Goal: Complete application form: Complete application form

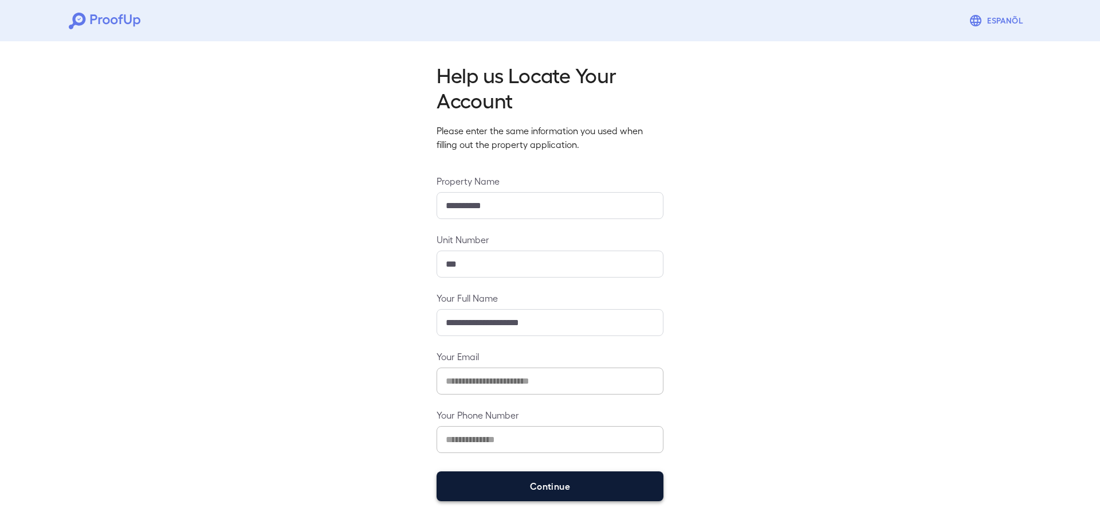
click at [643, 479] on button "Continue" at bounding box center [550, 486] width 227 height 30
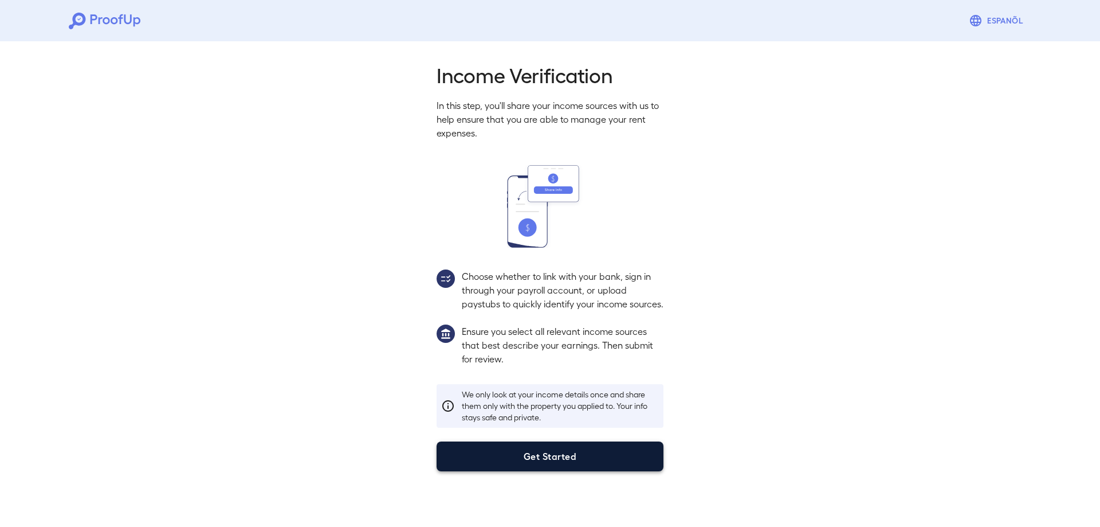
click at [581, 464] on button "Get Started" at bounding box center [550, 456] width 227 height 30
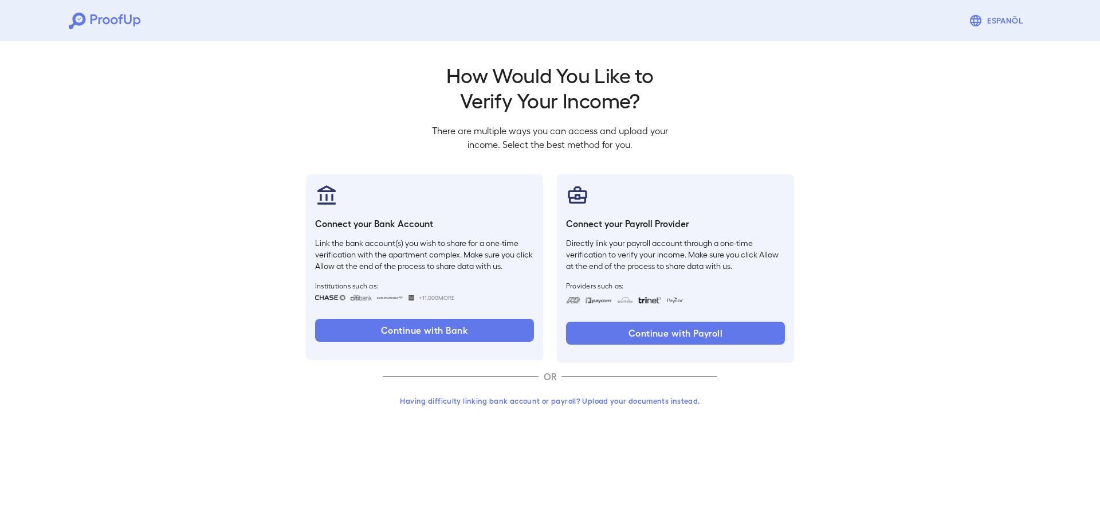
click at [531, 396] on button "Having difficulty linking bank account or payroll? Upload your documents instea…" at bounding box center [550, 400] width 335 height 21
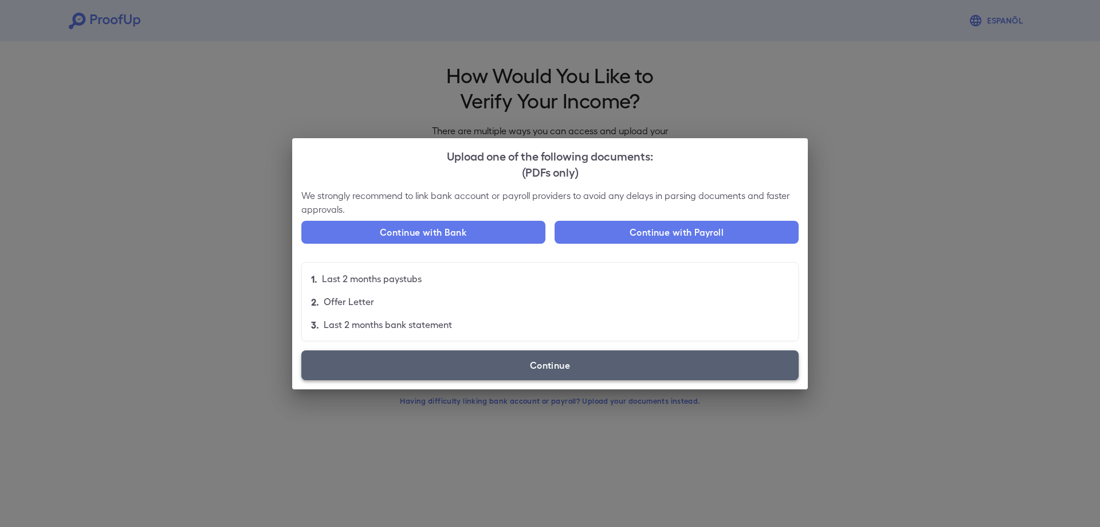
click at [420, 356] on label "Continue" at bounding box center [550, 365] width 498 height 30
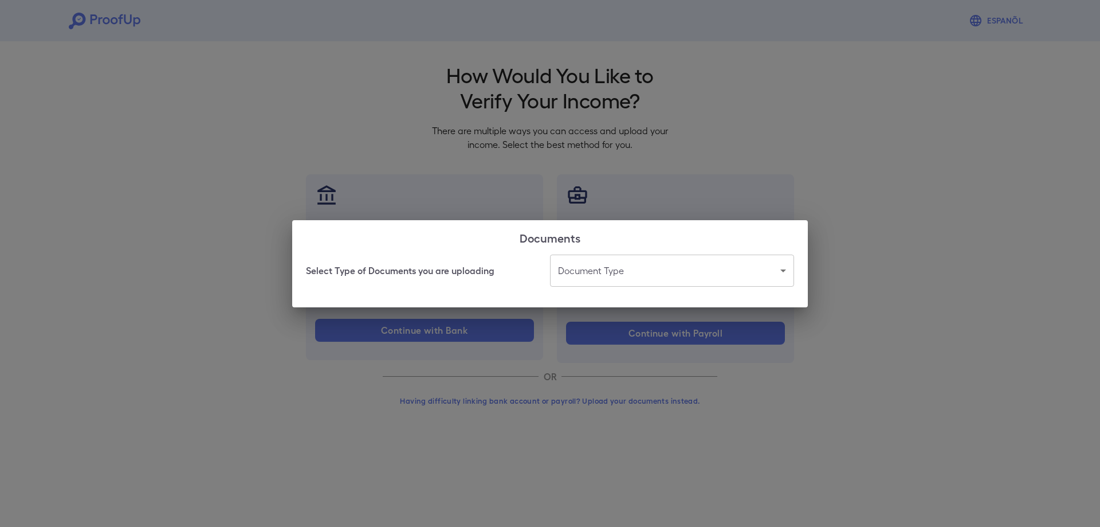
click at [566, 272] on body "Espanõl Go back How Would You Like to Verify Your Income? There are multiple wa…" at bounding box center [550, 219] width 1100 height 438
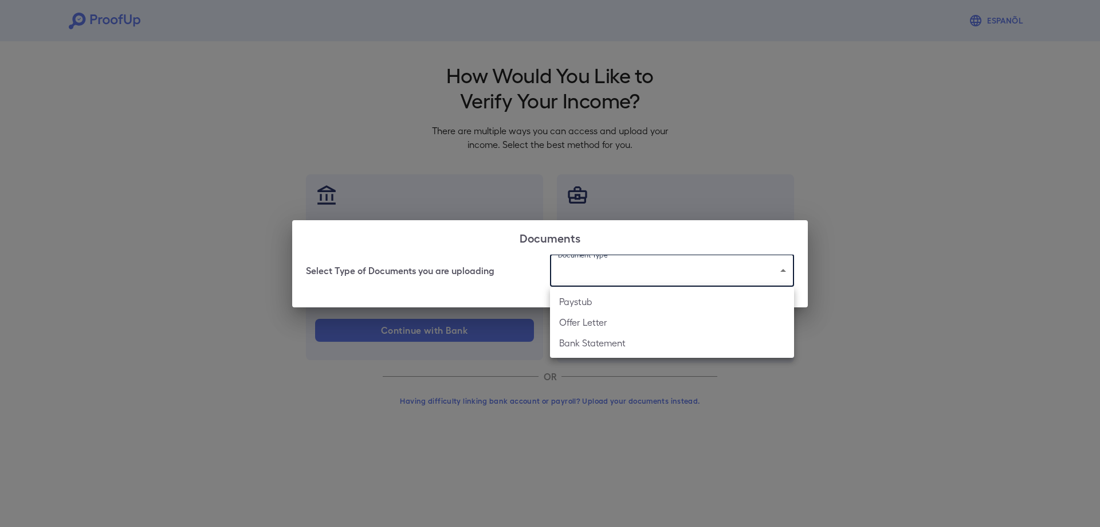
click at [576, 305] on li "Paystub" at bounding box center [672, 301] width 244 height 21
type input "*******"
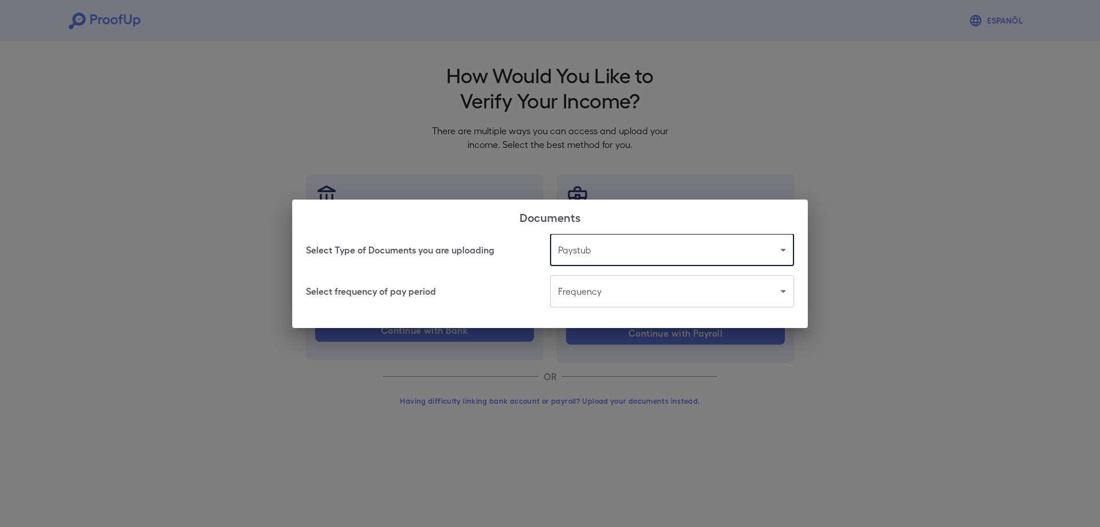
click at [597, 301] on body "Espanõl Go back How Would You Like to Verify Your Income? There are multiple wa…" at bounding box center [550, 219] width 1100 height 438
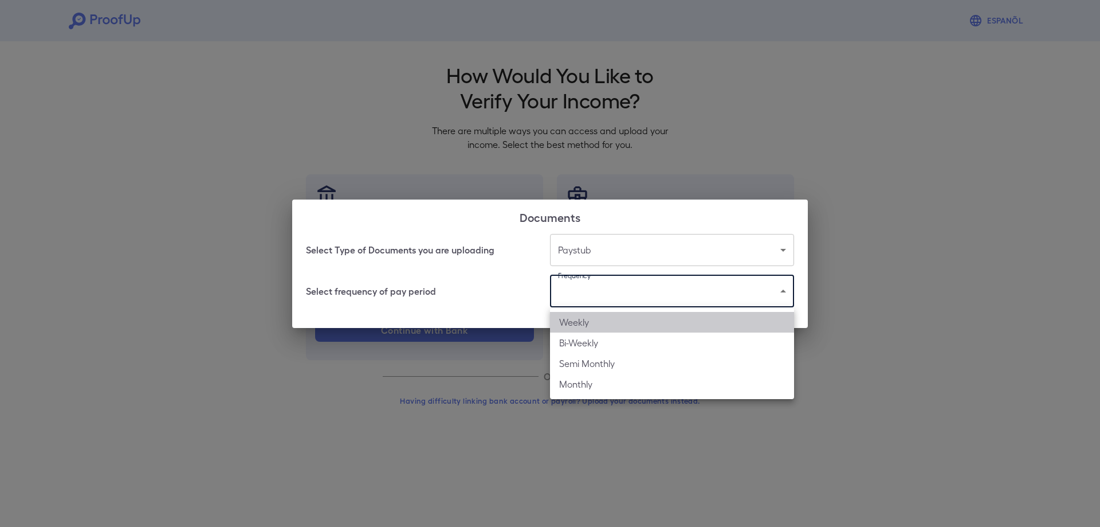
click at [590, 318] on li "Weekly" at bounding box center [672, 322] width 244 height 21
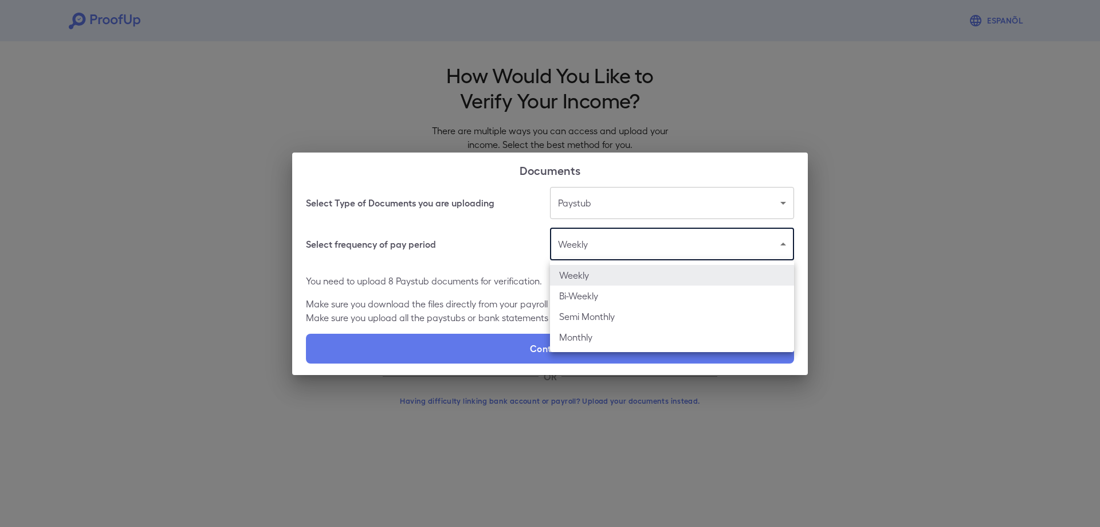
click at [611, 254] on body "Espanõl Go back How Would You Like to Verify Your Income? There are multiple wa…" at bounding box center [550, 219] width 1100 height 438
click at [610, 305] on li "Bi-Weekly" at bounding box center [672, 295] width 244 height 21
type input "*********"
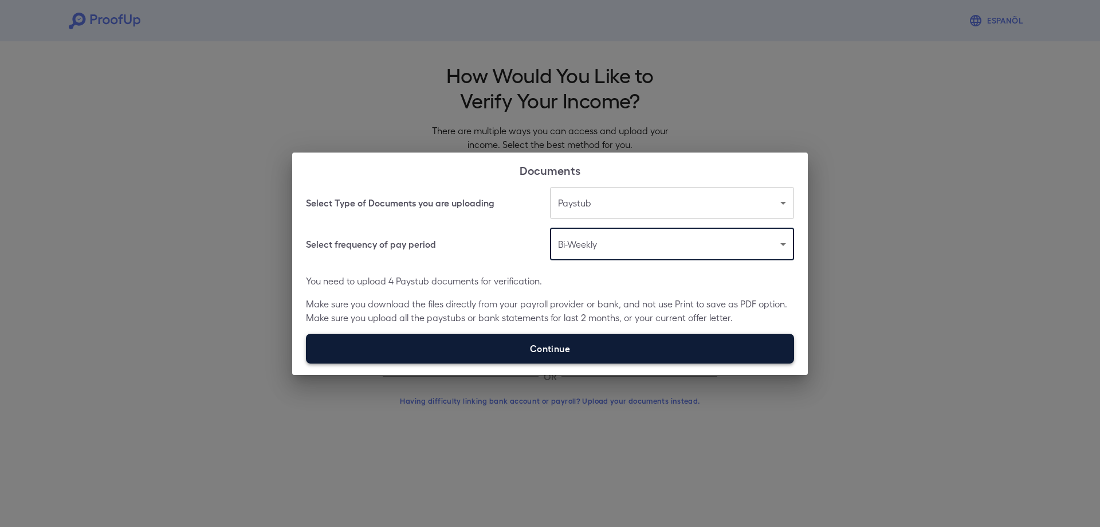
click at [604, 338] on label "Continue" at bounding box center [550, 349] width 488 height 30
click at [307, 363] on input "Continue" at bounding box center [306, 363] width 1 height 1
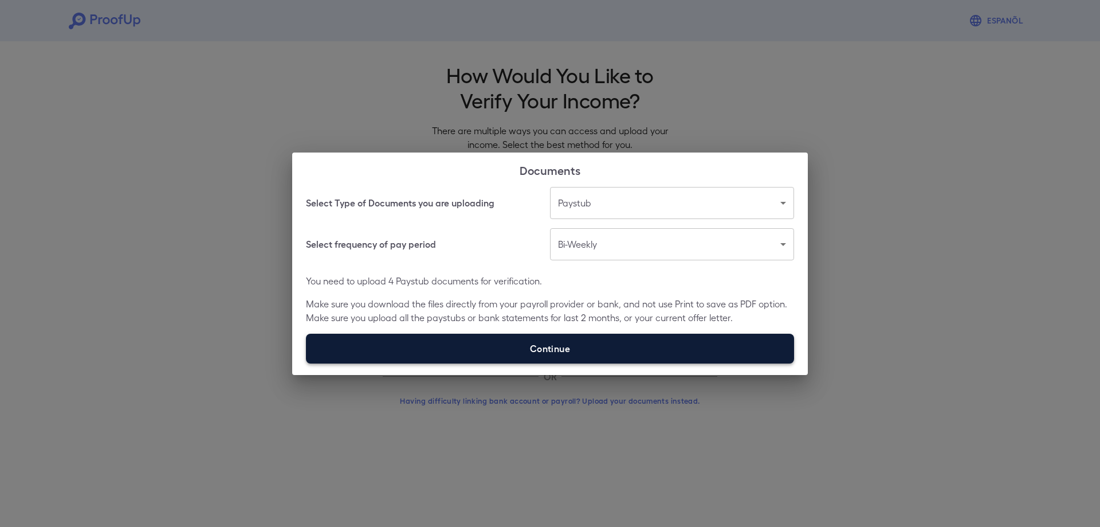
type input "**********"
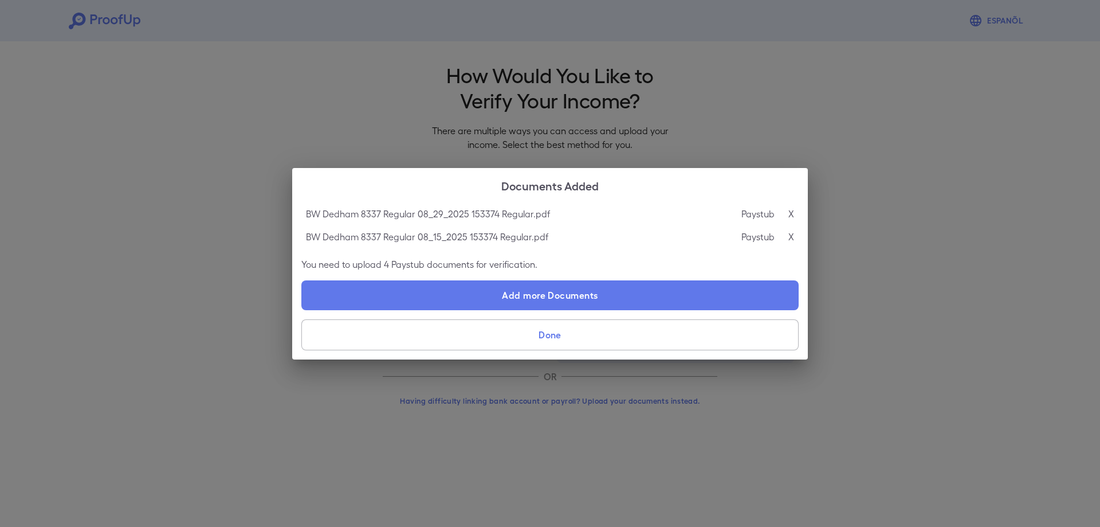
click at [499, 330] on button "Done" at bounding box center [550, 334] width 498 height 31
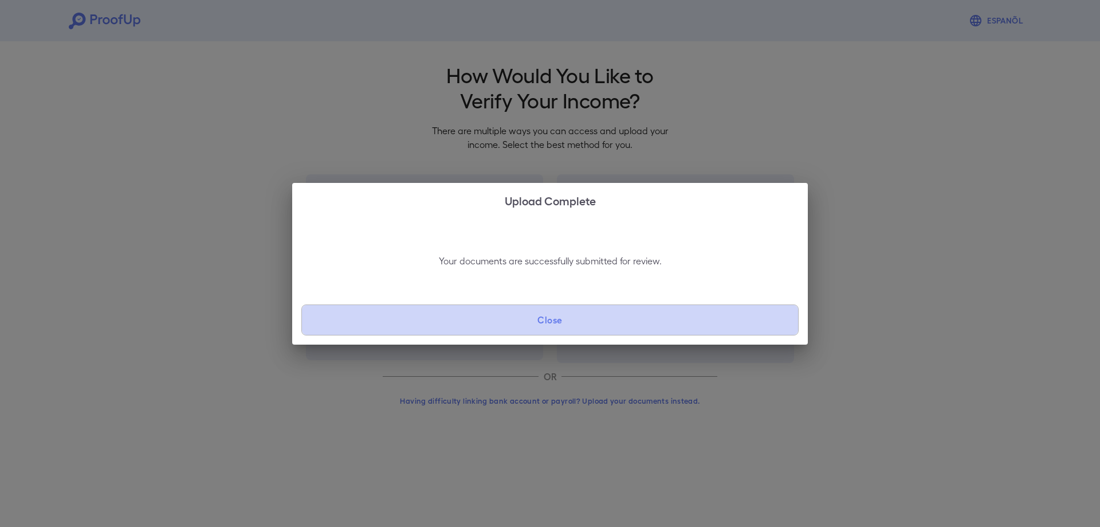
click at [499, 331] on button "Close" at bounding box center [550, 319] width 498 height 31
